Goal: Task Accomplishment & Management: Manage account settings

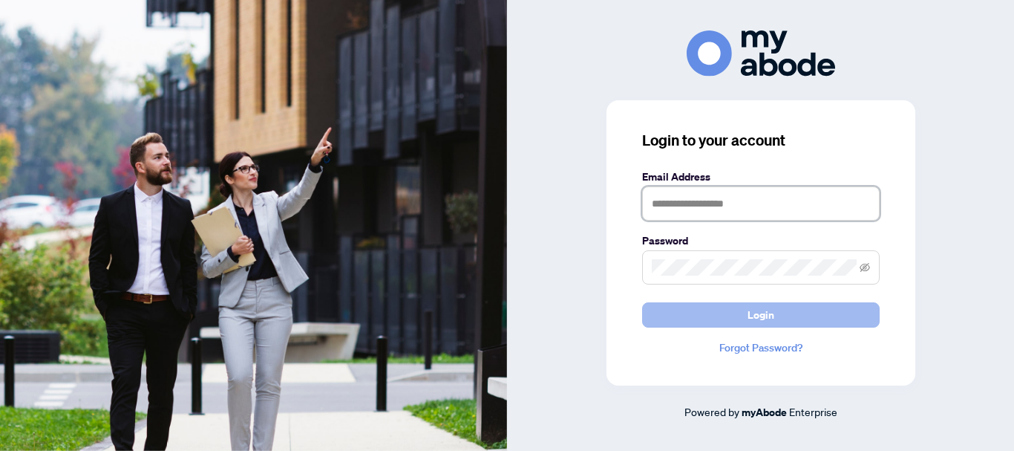
type input "**********"
click at [771, 319] on span "Login" at bounding box center [761, 315] width 27 height 24
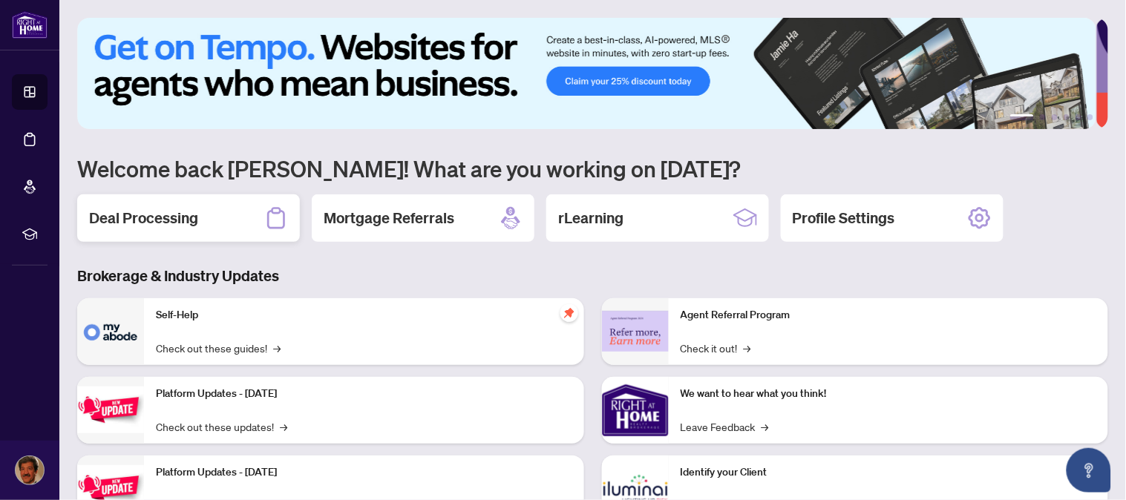
drag, startPoint x: 150, startPoint y: 215, endPoint x: 128, endPoint y: 212, distance: 22.5
click at [128, 212] on h2 "Deal Processing" at bounding box center [143, 218] width 109 height 21
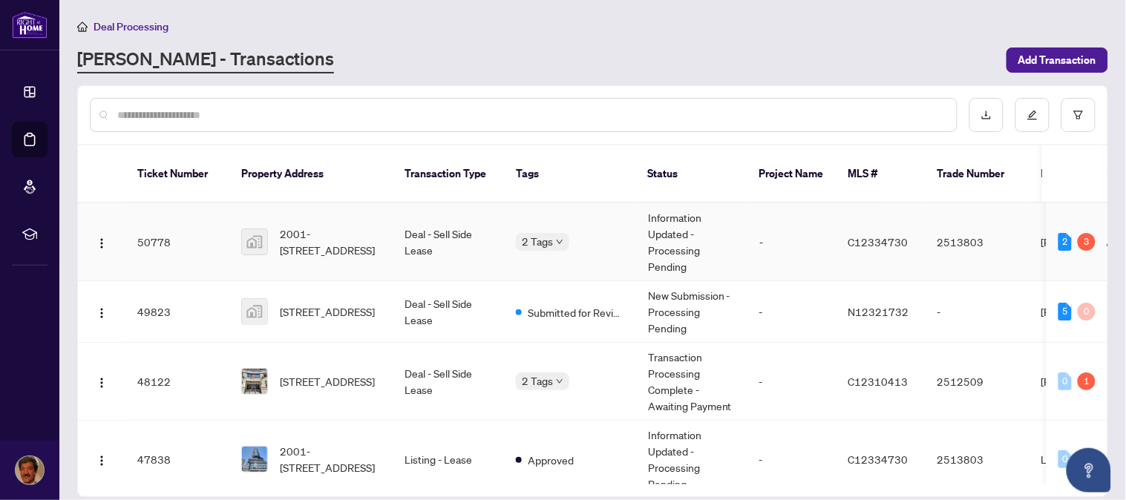
click at [955, 223] on td "2513803" at bounding box center [978, 242] width 104 height 78
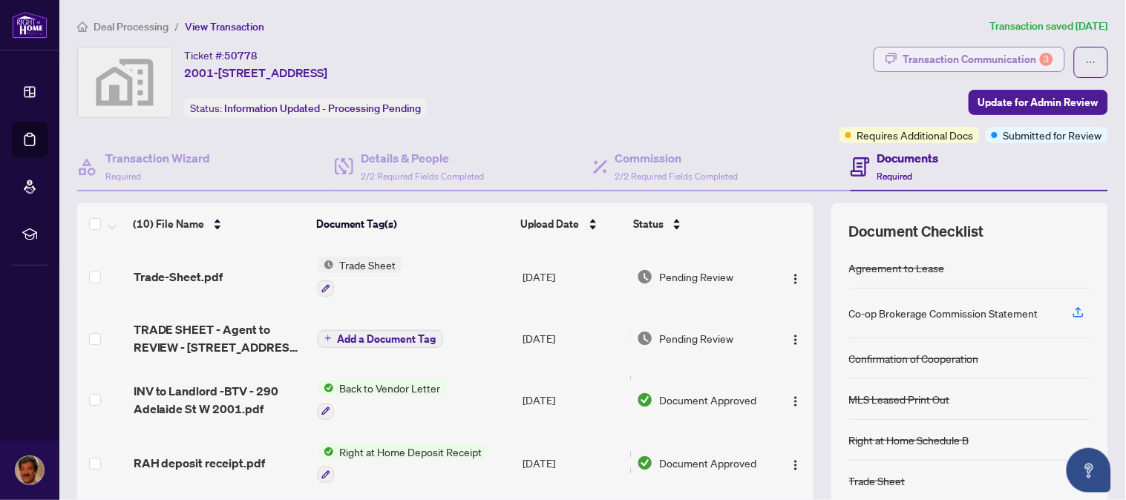
click at [970, 53] on div "Transaction Communication 3" at bounding box center [979, 60] width 150 height 24
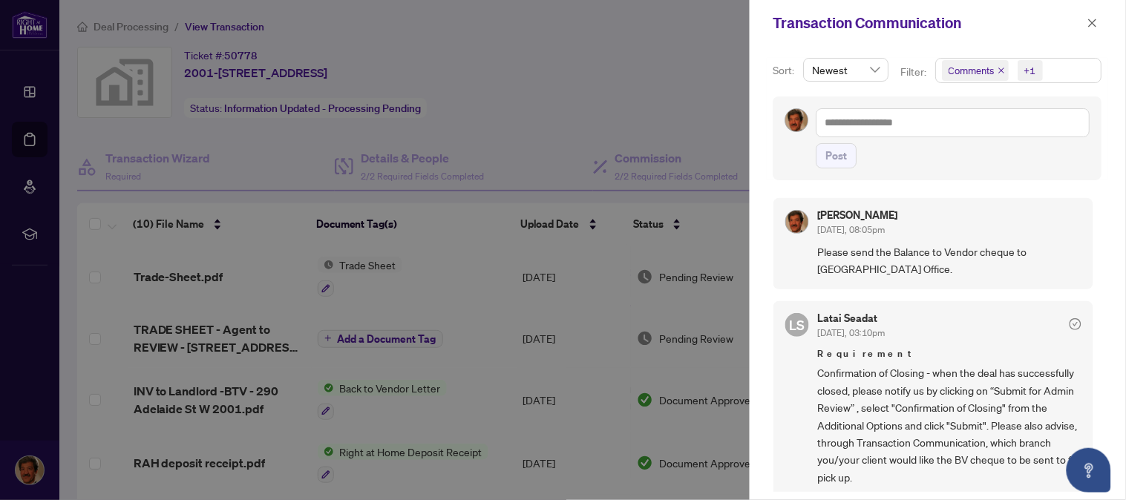
click at [710, 79] on div at bounding box center [563, 250] width 1126 height 500
click at [1093, 21] on icon "close" at bounding box center [1093, 23] width 10 height 10
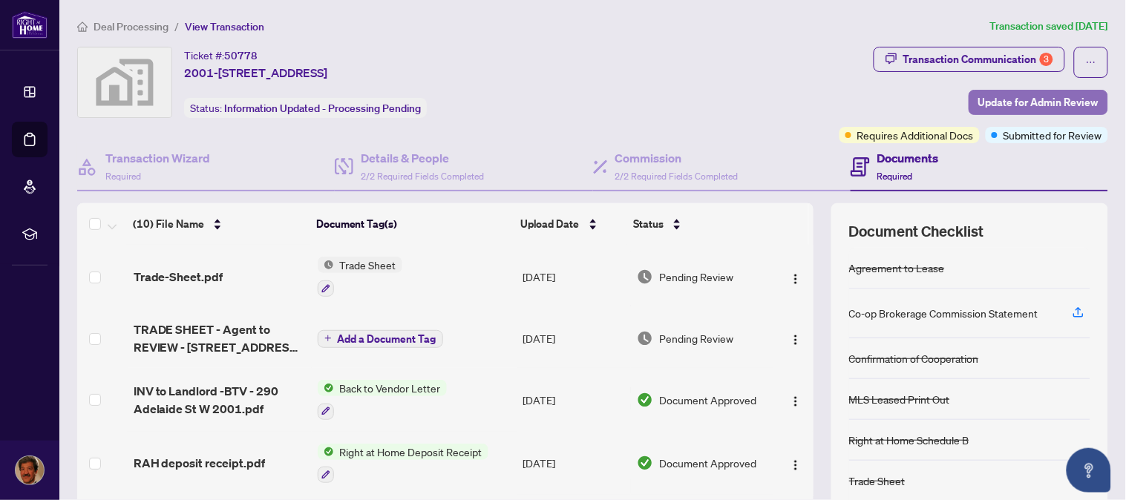
click at [1022, 102] on span "Update for Admin Review" at bounding box center [1039, 103] width 120 height 24
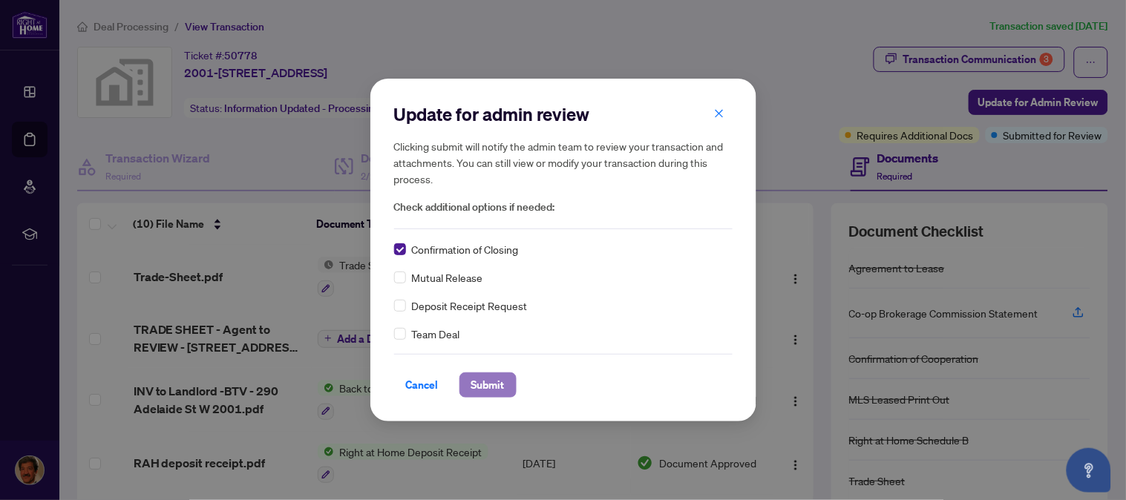
click at [486, 381] on span "Submit" at bounding box center [487, 385] width 33 height 24
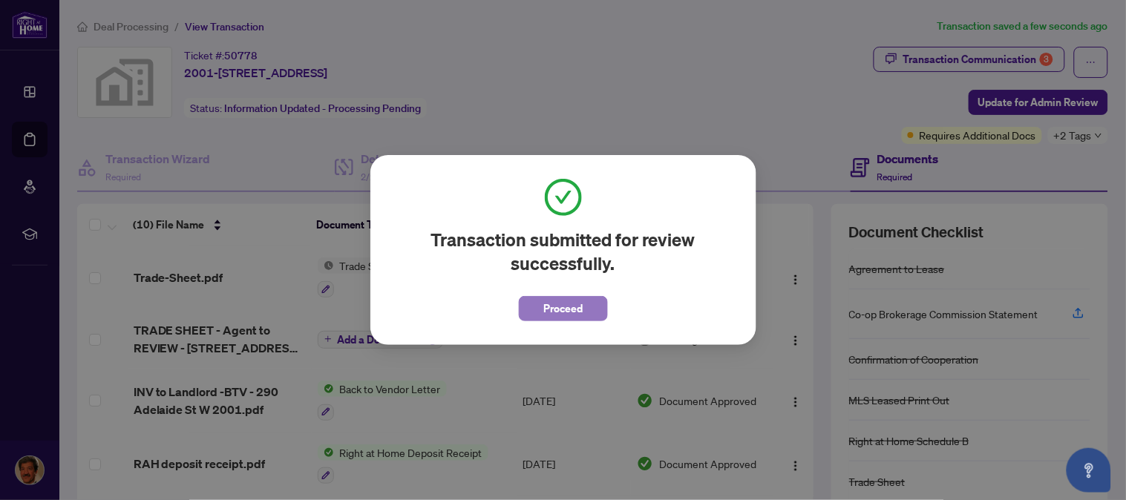
click at [567, 301] on span "Proceed" at bounding box center [562, 309] width 39 height 24
